Goal: Complete application form

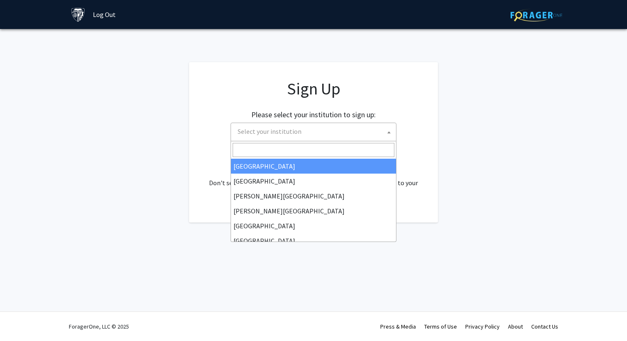
click at [305, 129] on span "Select your institution" at bounding box center [315, 131] width 162 height 17
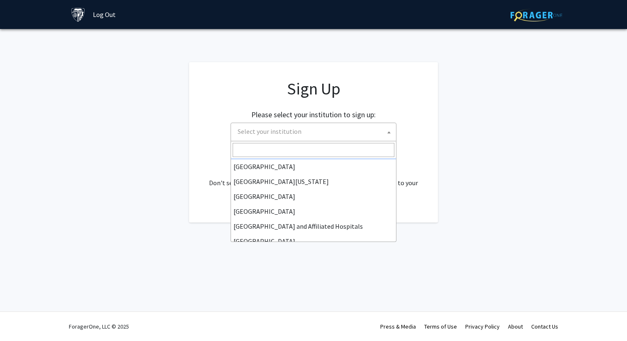
scroll to position [75, 0]
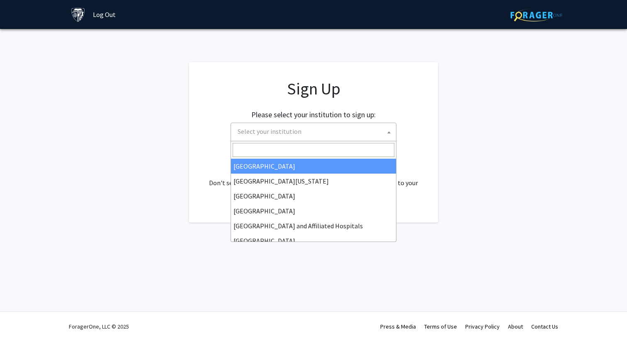
type input "H"
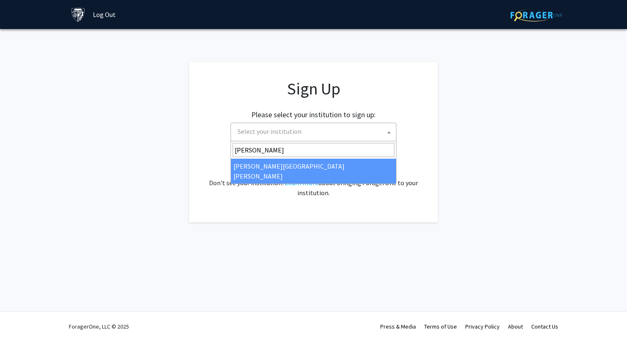
type input "[PERSON_NAME]"
select select "1"
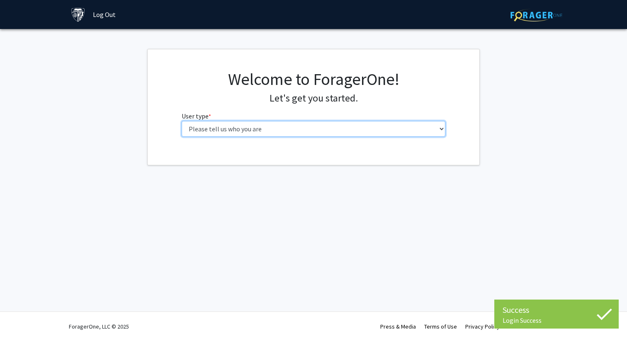
click at [249, 126] on select "Please tell us who you are Undergraduate Student Master's Student Doctoral Cand…" at bounding box center [314, 129] width 264 height 16
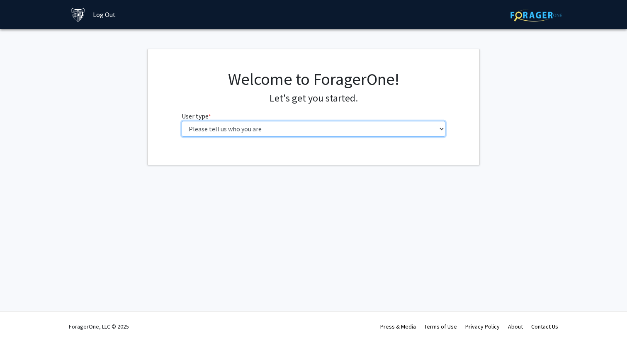
select select "2: masters"
click at [182, 121] on select "Please tell us who you are Undergraduate Student Master's Student Doctoral Cand…" at bounding box center [314, 129] width 264 height 16
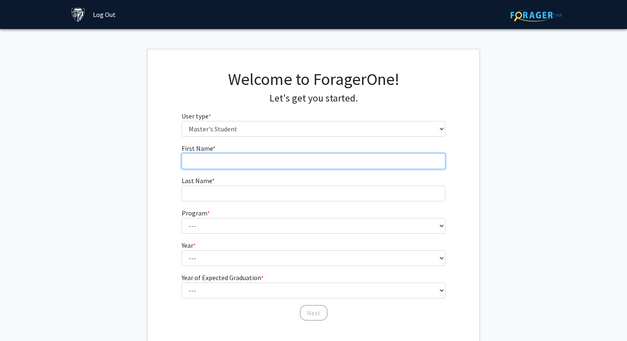
click at [230, 164] on input "First Name * required" at bounding box center [314, 161] width 264 height 16
type input "Dan"
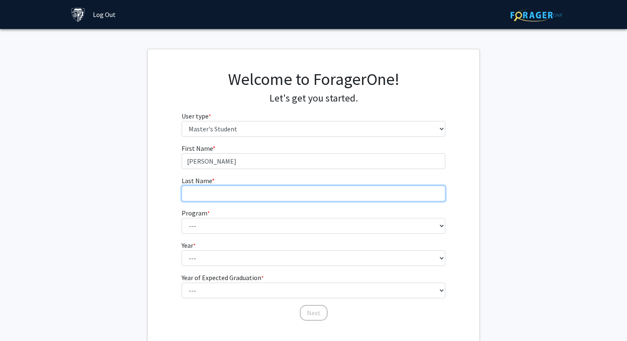
click at [230, 191] on input "Last Name * required" at bounding box center [314, 194] width 264 height 16
type input "Wang"
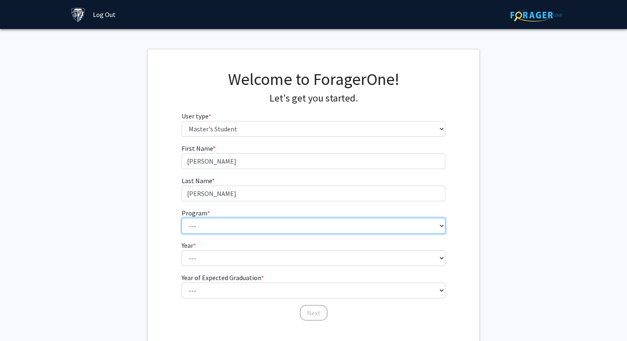
click at [203, 228] on select "--- Anatomy Education Applied and Computational Mathematics Applied Biomedical …" at bounding box center [314, 226] width 264 height 16
select select "131: 132"
click at [182, 218] on select "--- Anatomy Education Applied and Computational Mathematics Applied Biomedical …" at bounding box center [314, 226] width 264 height 16
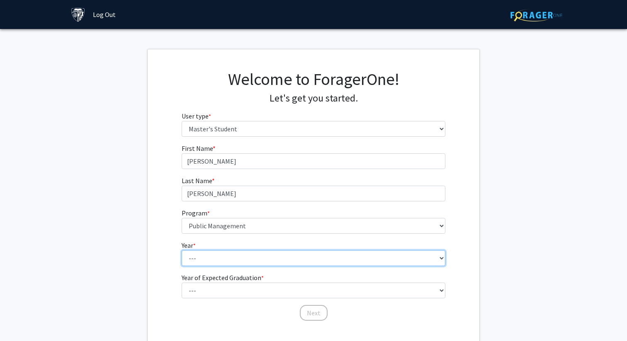
click at [208, 260] on select "--- First Year Second Year" at bounding box center [314, 258] width 264 height 16
select select "1: first_year"
click at [182, 250] on select "--- First Year Second Year" at bounding box center [314, 258] width 264 height 16
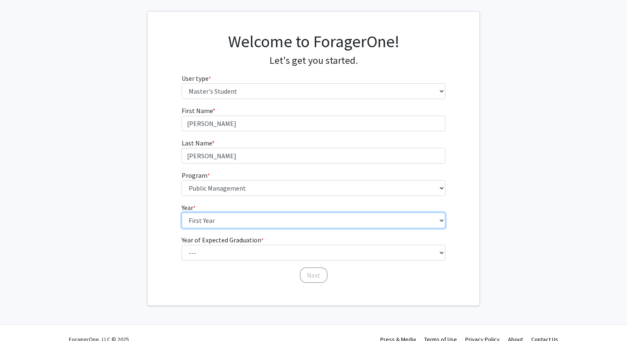
scroll to position [43, 0]
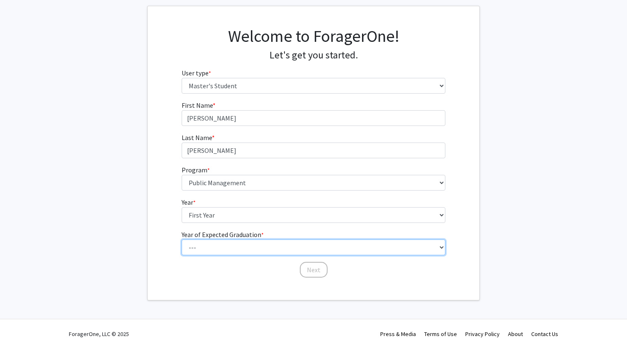
click at [214, 249] on select "--- 2025 2026 2027 2028 2029 2030 2031 2032 2033 2034" at bounding box center [314, 248] width 264 height 16
select select "2: 2026"
click at [182, 240] on select "--- 2025 2026 2027 2028 2029 2030 2031 2032 2033 2034" at bounding box center [314, 248] width 264 height 16
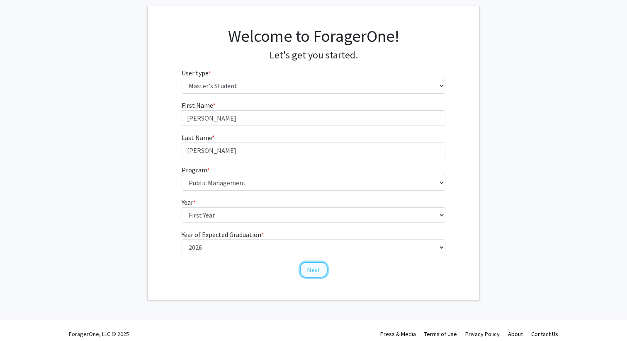
click at [320, 271] on button "Next" at bounding box center [314, 270] width 28 height 16
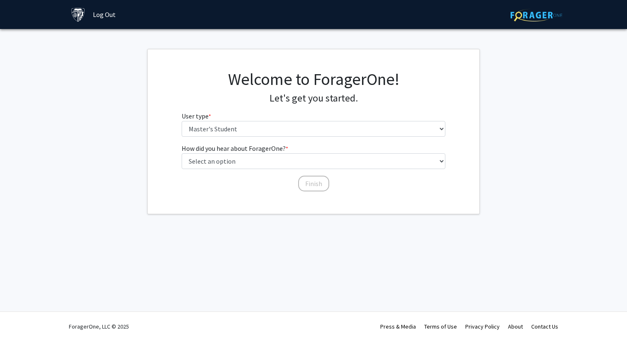
scroll to position [0, 0]
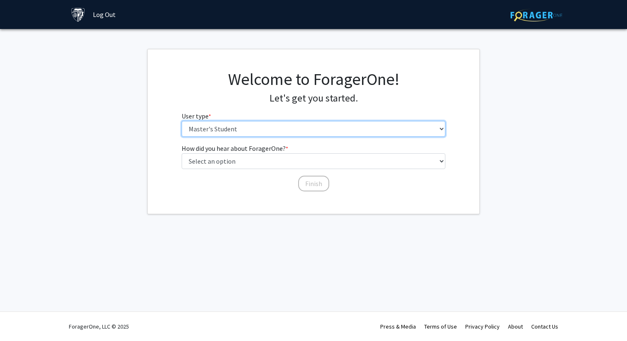
click at [239, 126] on select "Please tell us who you are Undergraduate Student Master's Student Doctoral Cand…" at bounding box center [314, 129] width 264 height 16
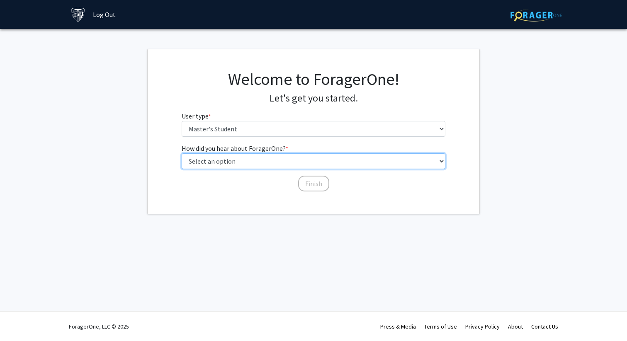
click at [246, 160] on select "Select an option Peer/student recommendation Faculty/staff recommendation Unive…" at bounding box center [314, 161] width 264 height 16
select select "4: university_email"
click at [182, 153] on select "Select an option Peer/student recommendation Faculty/staff recommendation Unive…" at bounding box center [314, 161] width 264 height 16
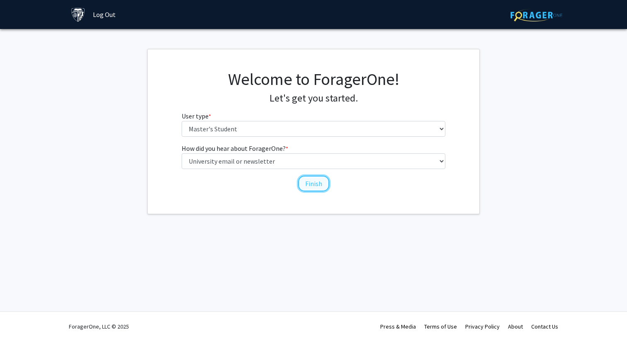
click at [316, 184] on button "Finish" at bounding box center [313, 184] width 31 height 16
